Goal: Navigation & Orientation: Find specific page/section

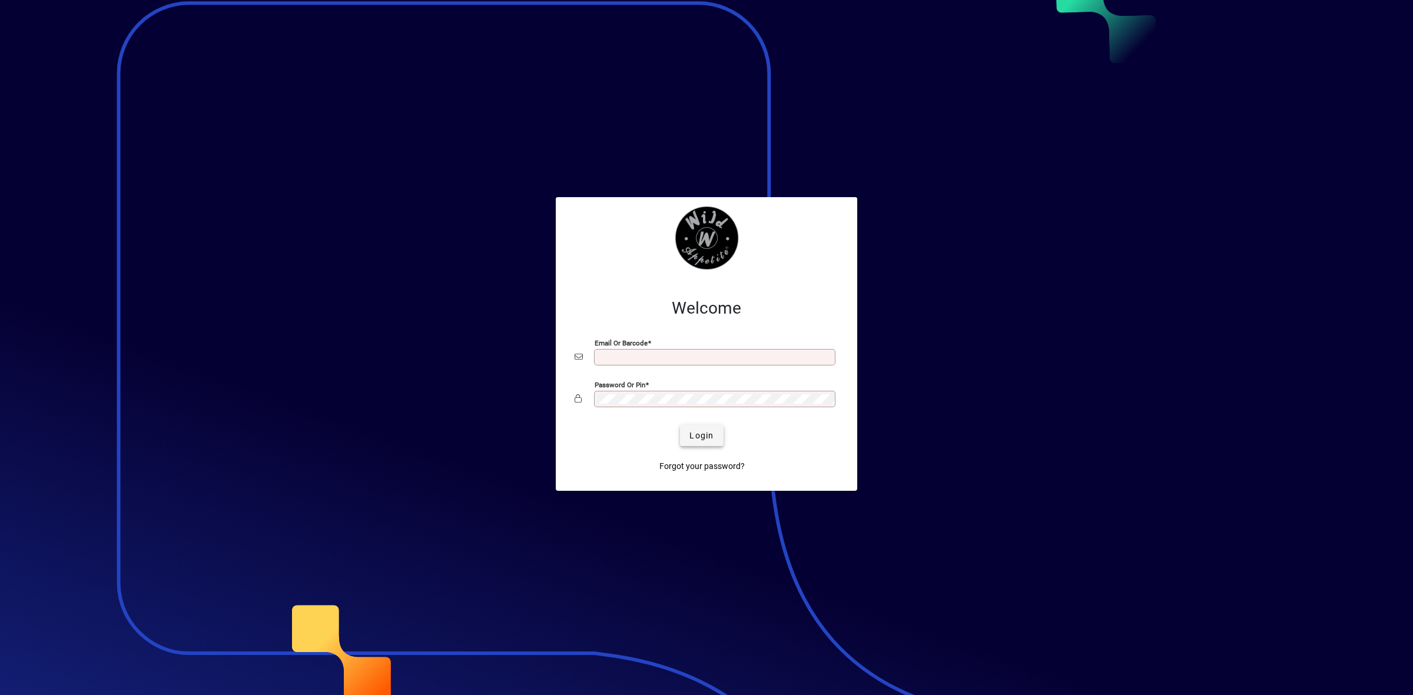
type input "**********"
click at [704, 438] on span "Login" at bounding box center [702, 436] width 24 height 12
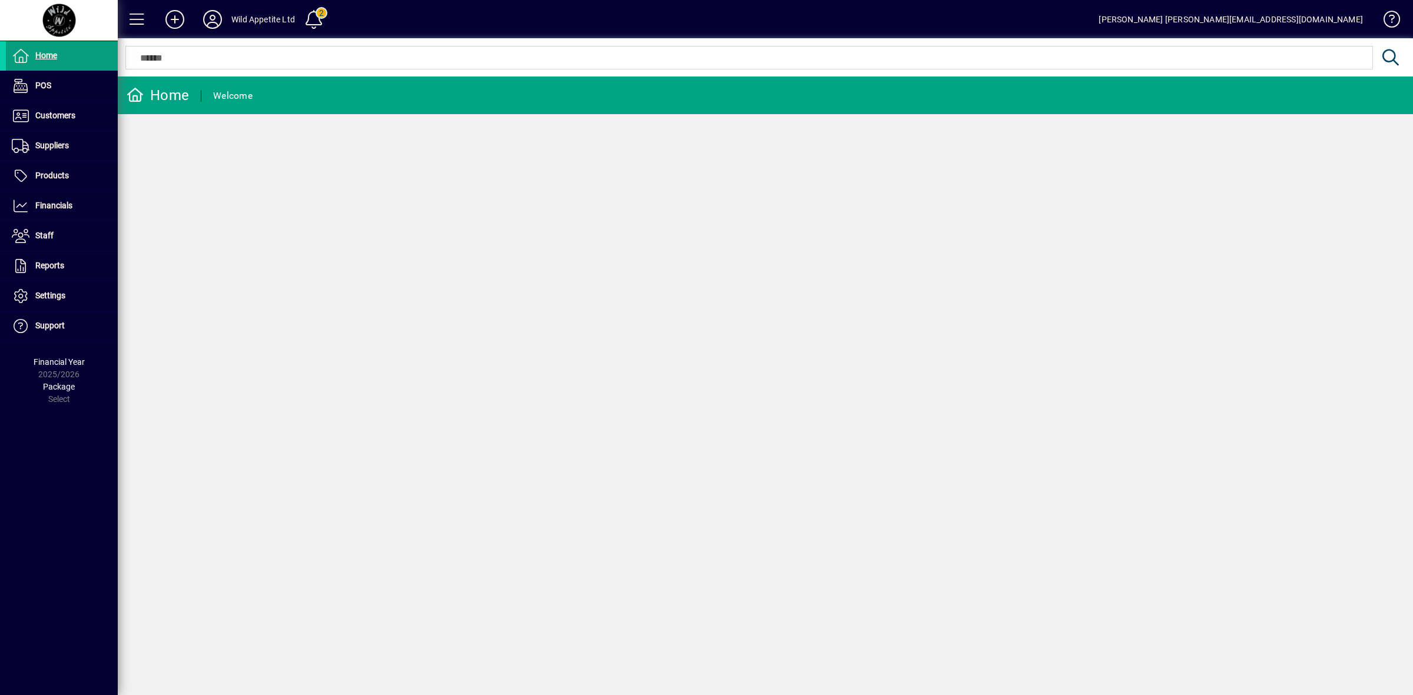
click at [210, 16] on icon at bounding box center [213, 19] width 24 height 19
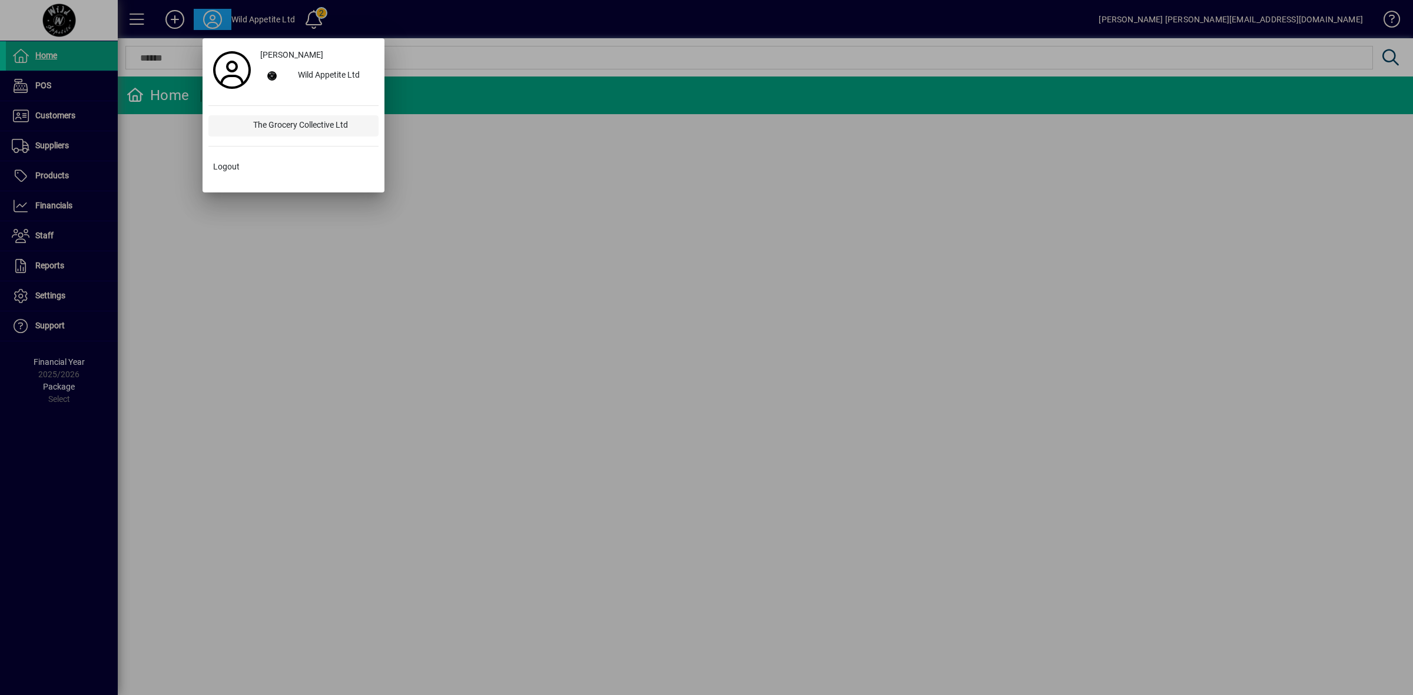
click at [254, 130] on div "The Grocery Collective Ltd" at bounding box center [311, 125] width 135 height 21
